Goal: Find specific page/section: Find specific page/section

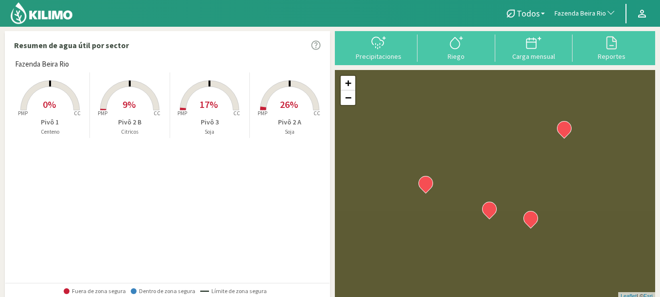
click at [580, 15] on span "Fazenda Beira Rio" at bounding box center [580, 14] width 52 height 10
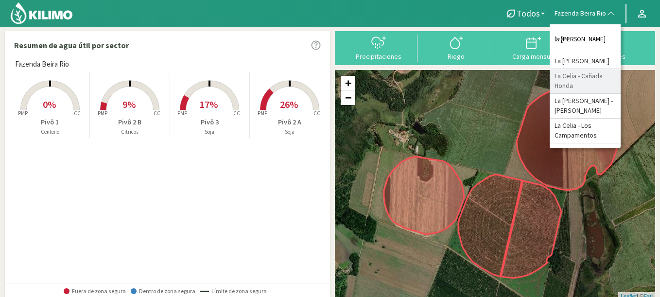
type input "la [PERSON_NAME]"
click at [583, 85] on li "La Celia - Cañada Honda" at bounding box center [585, 81] width 71 height 25
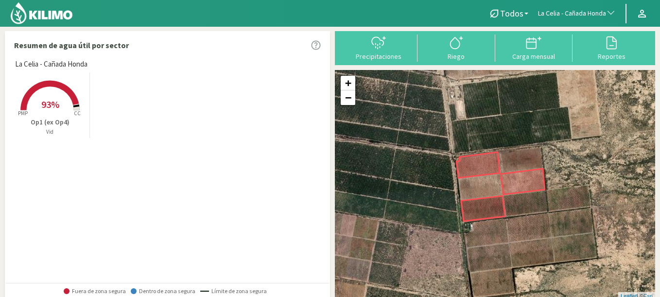
click at [563, 11] on span "La Celia - Cañada Honda" at bounding box center [572, 14] width 68 height 10
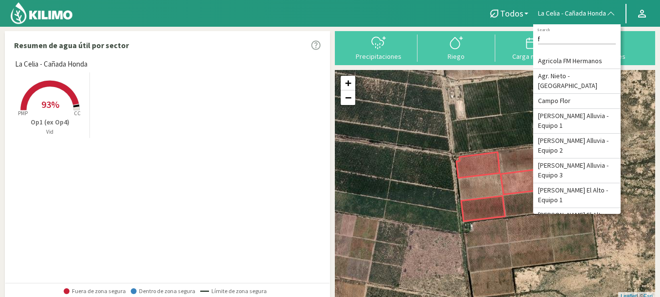
type input "fa"
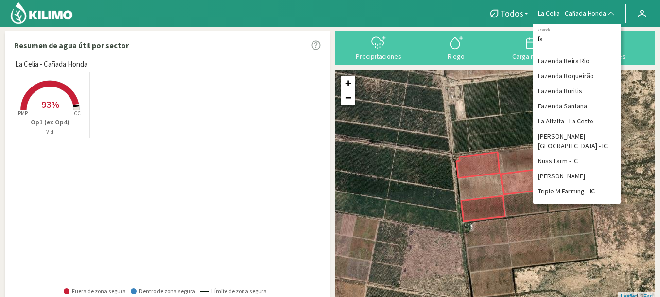
click at [54, 100] on span "93%" at bounding box center [50, 104] width 18 height 12
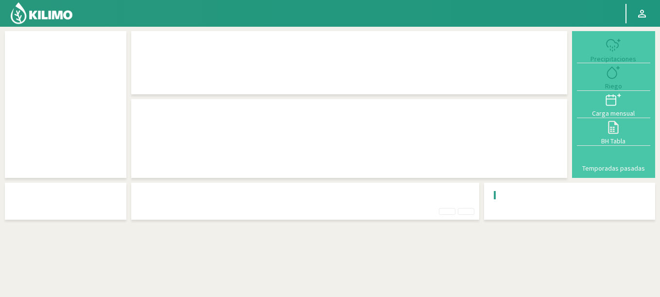
click at [66, 115] on div at bounding box center [66, 104] width 112 height 137
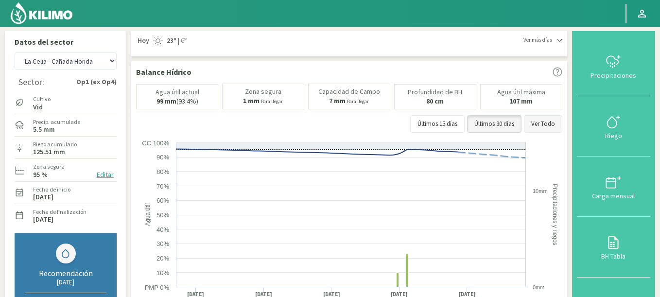
click at [555, 126] on button "Ver Todo" at bounding box center [543, 123] width 38 height 17
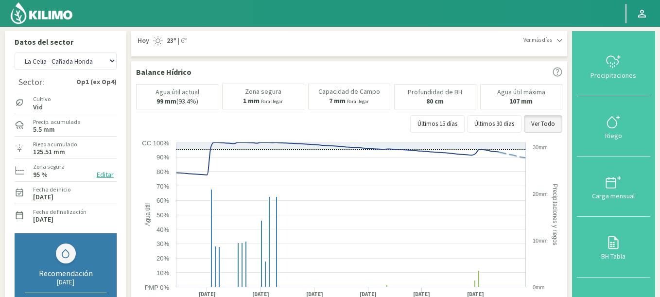
click at [96, 175] on button "Editar" at bounding box center [105, 174] width 23 height 11
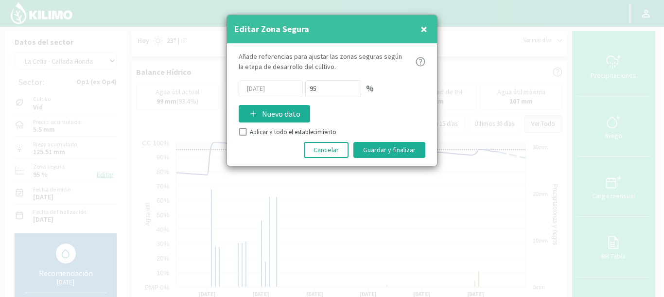
click at [420, 31] on span "×" at bounding box center [423, 29] width 7 height 16
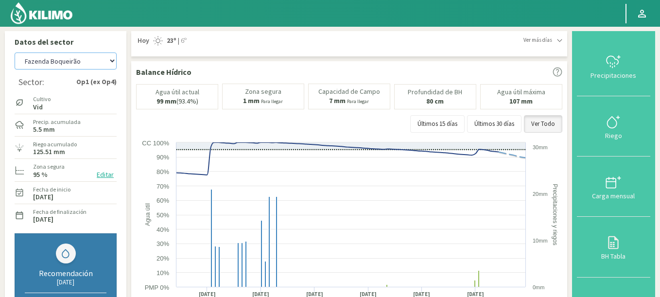
click at [15, 52] on select "Agr. Cardonal Agr. El [PERSON_NAME] Agrícola [GEOGRAPHIC_DATA] - IC Agrícola Ex…" at bounding box center [66, 60] width 102 height 17
select select "389: Object"
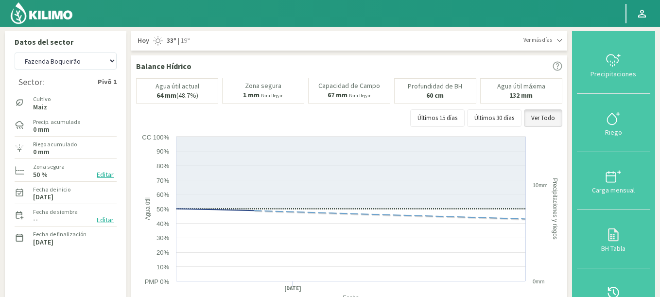
drag, startPoint x: 23, startPoint y: 150, endPoint x: 0, endPoint y: 150, distance: 23.3
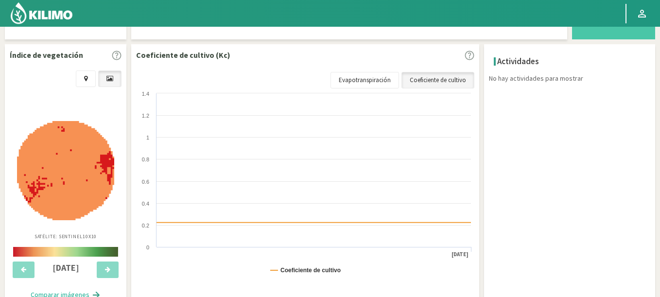
click at [68, 184] on img at bounding box center [65, 170] width 97 height 99
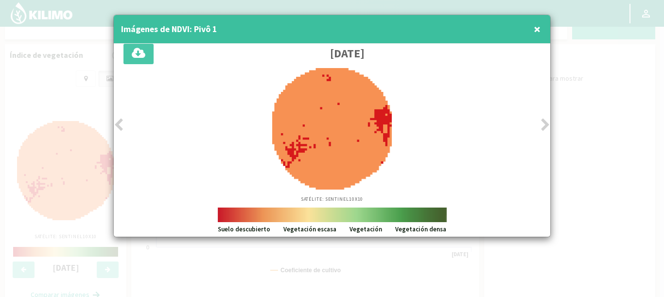
click at [596, 133] on div at bounding box center [332, 148] width 664 height 297
click at [538, 35] on span "×" at bounding box center [537, 29] width 7 height 16
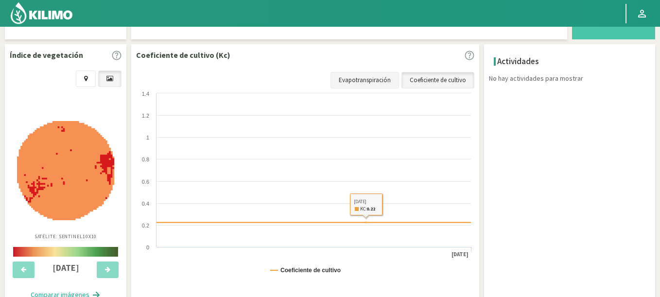
click at [370, 76] on link "Evapotranspiración" at bounding box center [364, 80] width 69 height 17
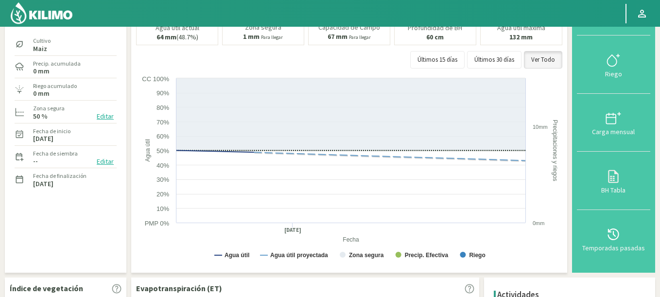
scroll to position [0, 0]
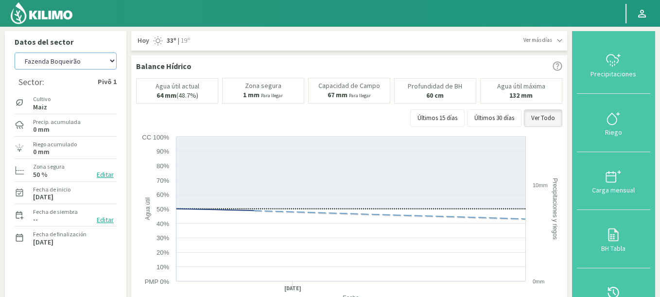
drag, startPoint x: 48, startPoint y: 67, endPoint x: 0, endPoint y: 123, distance: 74.1
